Goal: Transaction & Acquisition: Purchase product/service

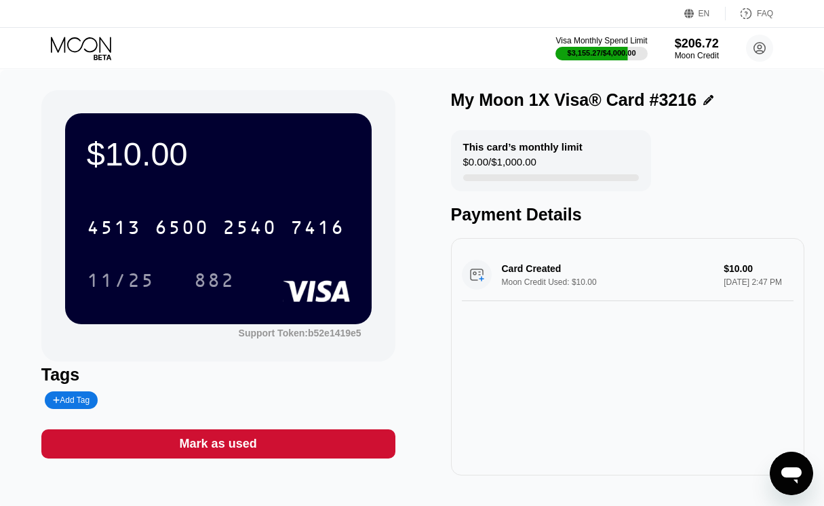
drag, startPoint x: 83, startPoint y: 31, endPoint x: 83, endPoint y: 41, distance: 10.9
click at [83, 31] on div "Visa Monthly Spend Limit $3,155.27 / $4,000.00 $206.72 Moon Credit [PERSON_NAME…" at bounding box center [412, 48] width 824 height 41
click at [83, 45] on icon at bounding box center [82, 49] width 63 height 24
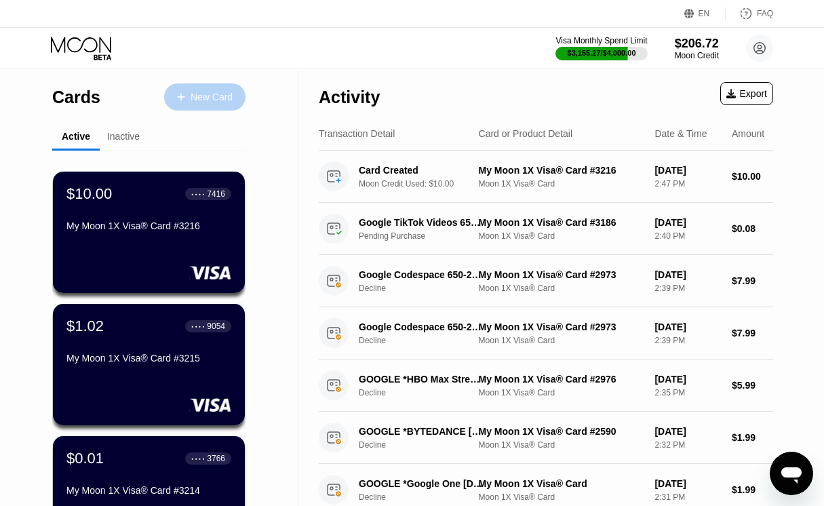
click at [206, 87] on div "New Card" at bounding box center [204, 96] width 81 height 27
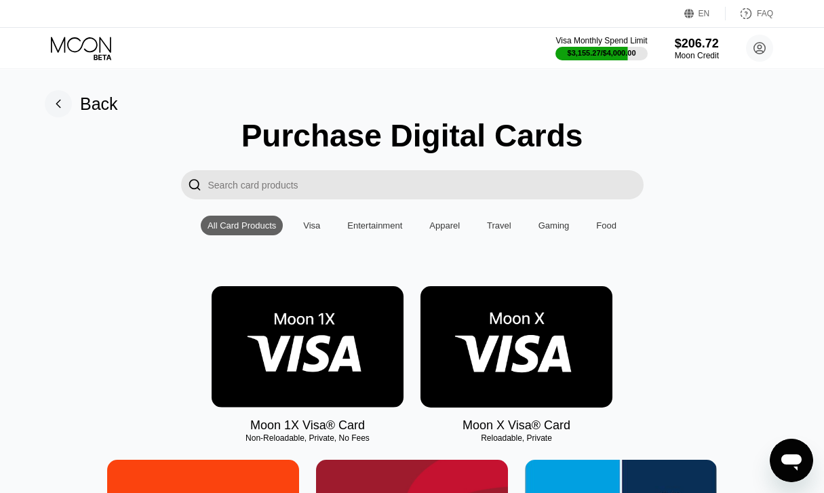
click at [284, 358] on img at bounding box center [308, 346] width 192 height 121
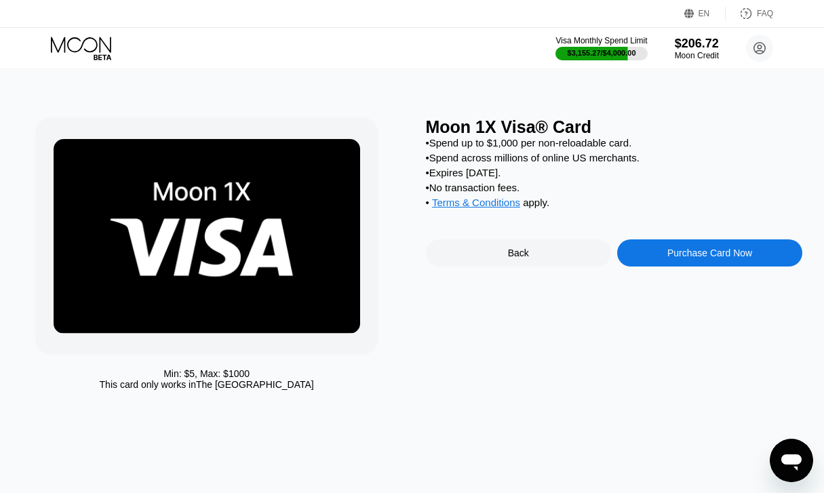
drag, startPoint x: 659, startPoint y: 253, endPoint x: 652, endPoint y: 269, distance: 17.6
click at [659, 255] on div "Moon 1X Visa® Card • Spend up to $1,000 per non-reloadable card. • Spend across…" at bounding box center [614, 257] width 377 height 280
click at [652, 267] on div "Purchase Card Now" at bounding box center [709, 253] width 185 height 27
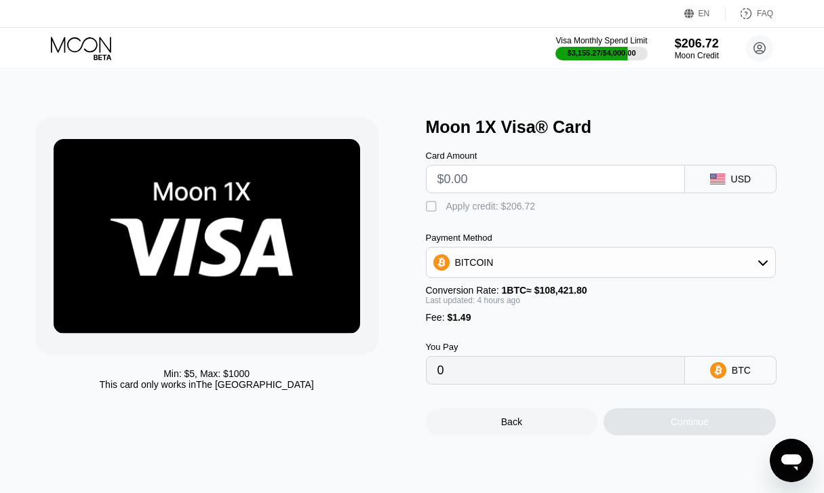
click at [584, 184] on input "text" at bounding box center [556, 179] width 236 height 27
type input "$10"
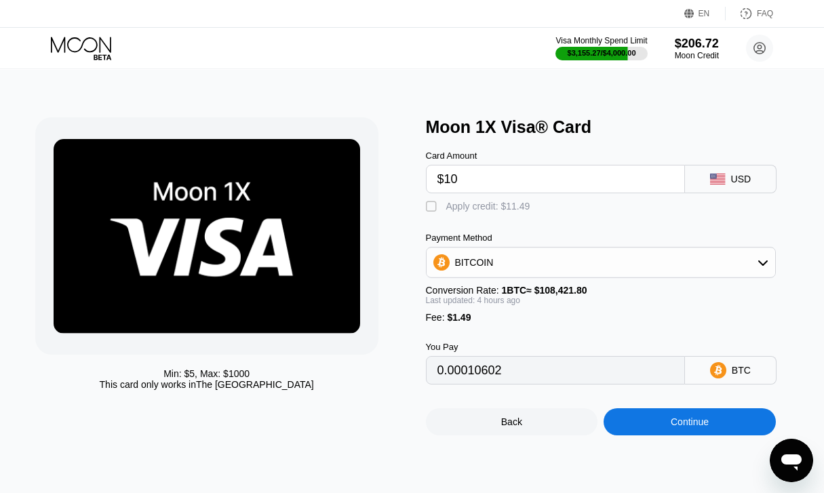
type input "0.00010602"
type input "$10"
click at [520, 212] on div "Apply credit: $11.49" at bounding box center [488, 206] width 84 height 11
type input "0"
click at [726, 436] on div "Continue" at bounding box center [690, 421] width 172 height 27
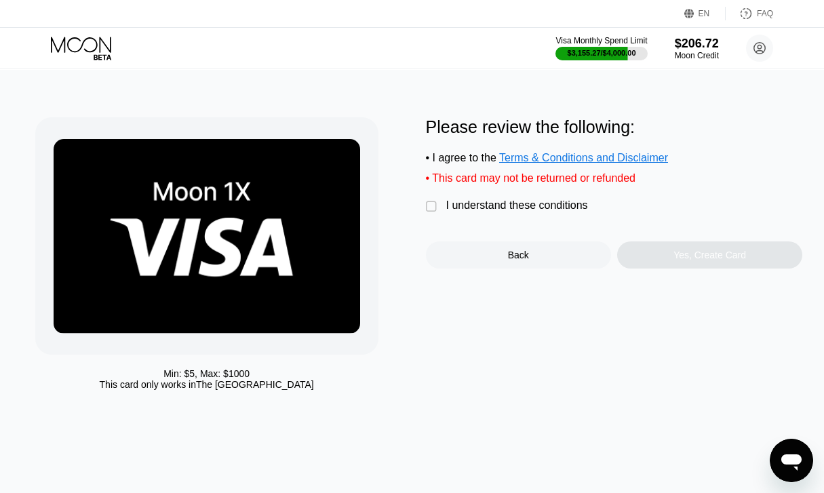
click at [480, 211] on div "I understand these conditions" at bounding box center [517, 205] width 142 height 12
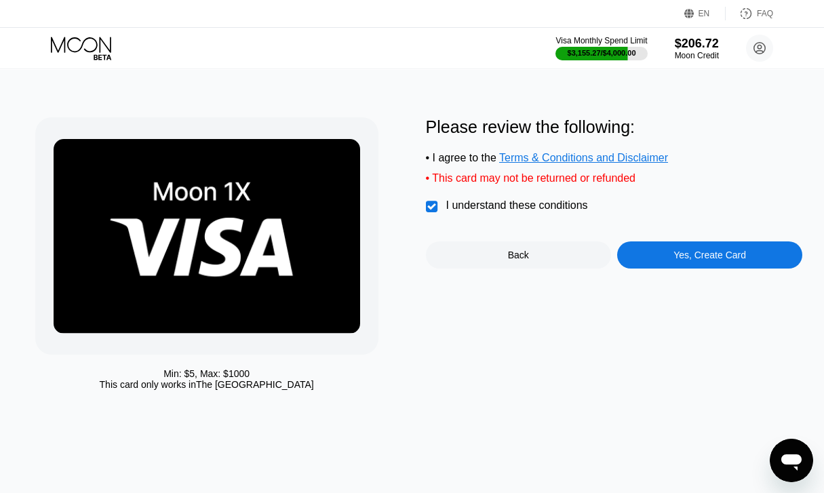
click at [741, 261] on div "Yes, Create Card" at bounding box center [710, 255] width 73 height 11
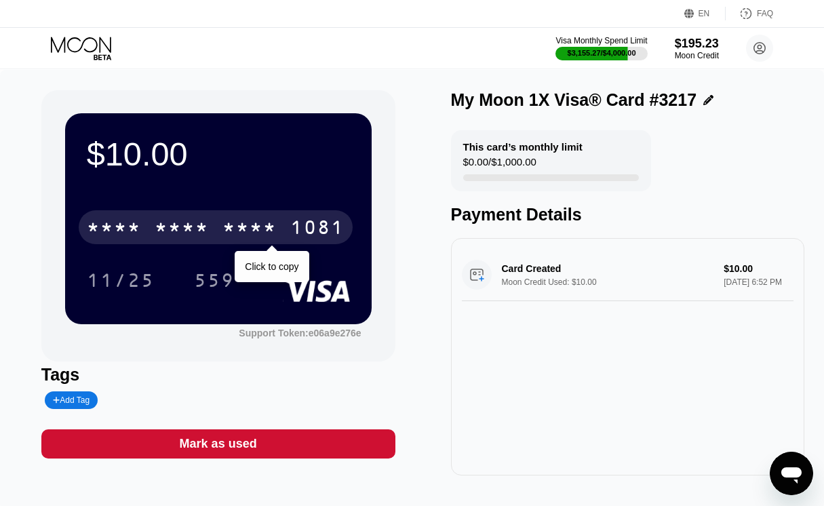
click at [161, 221] on div "* * * *" at bounding box center [182, 229] width 54 height 22
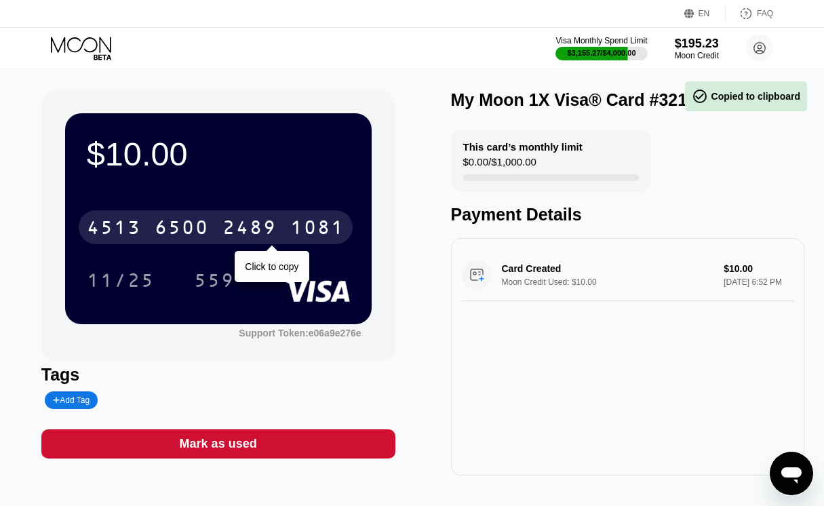
click at [262, 113] on div "$10.00 4513 6500 2489 1081 Click to copy 11/25 559" at bounding box center [218, 218] width 307 height 210
